Goal: Check status: Check status

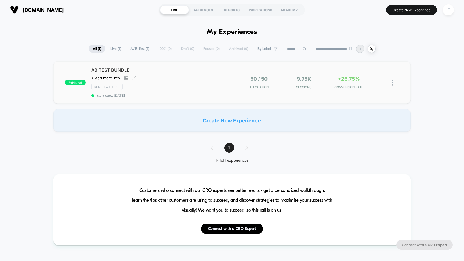
click at [115, 71] on span "AB TEST BUNDLE" at bounding box center [161, 70] width 141 height 6
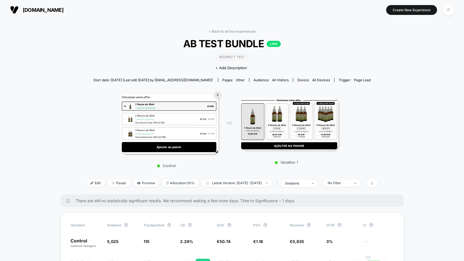
click at [229, 128] on div "VS Variation 1" at bounding box center [278, 129] width 120 height 70
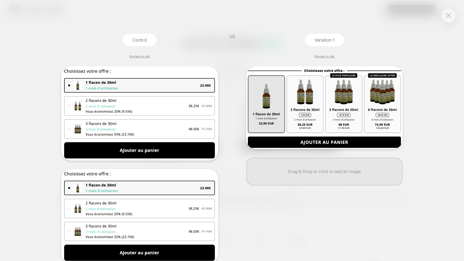
click at [116, 22] on div "Control Preview on site VS Variation 1 Preview on site" at bounding box center [232, 130] width 464 height 261
click at [448, 12] on button at bounding box center [448, 15] width 8 height 8
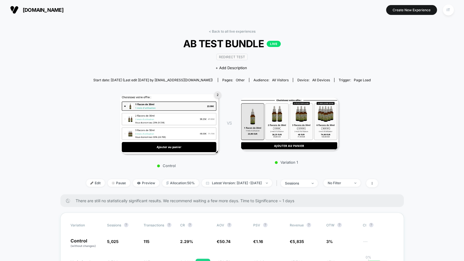
click at [233, 186] on div "Edit Pause Preview Allocation: 50% Latest Version: [DATE] - [DATE] | sessions N…" at bounding box center [232, 183] width 292 height 8
click at [235, 183] on span "Latest Version: [DATE] - [DATE]" at bounding box center [237, 183] width 70 height 8
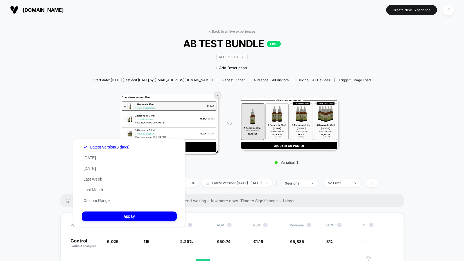
click at [74, 163] on div "Latest Version (3 days) [DATE] [DATE] Last Week Last Month Custom Range Apply" at bounding box center [129, 183] width 112 height 88
click at [85, 159] on button "[DATE]" at bounding box center [90, 157] width 16 height 5
click at [126, 215] on button "Apply" at bounding box center [129, 216] width 95 height 10
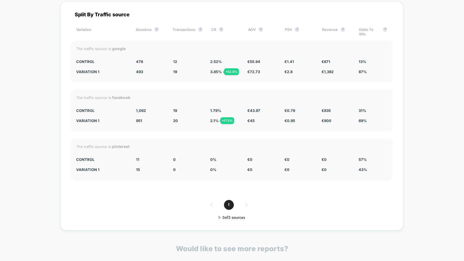
scroll to position [1133, 0]
